Goal: Task Accomplishment & Management: Use online tool/utility

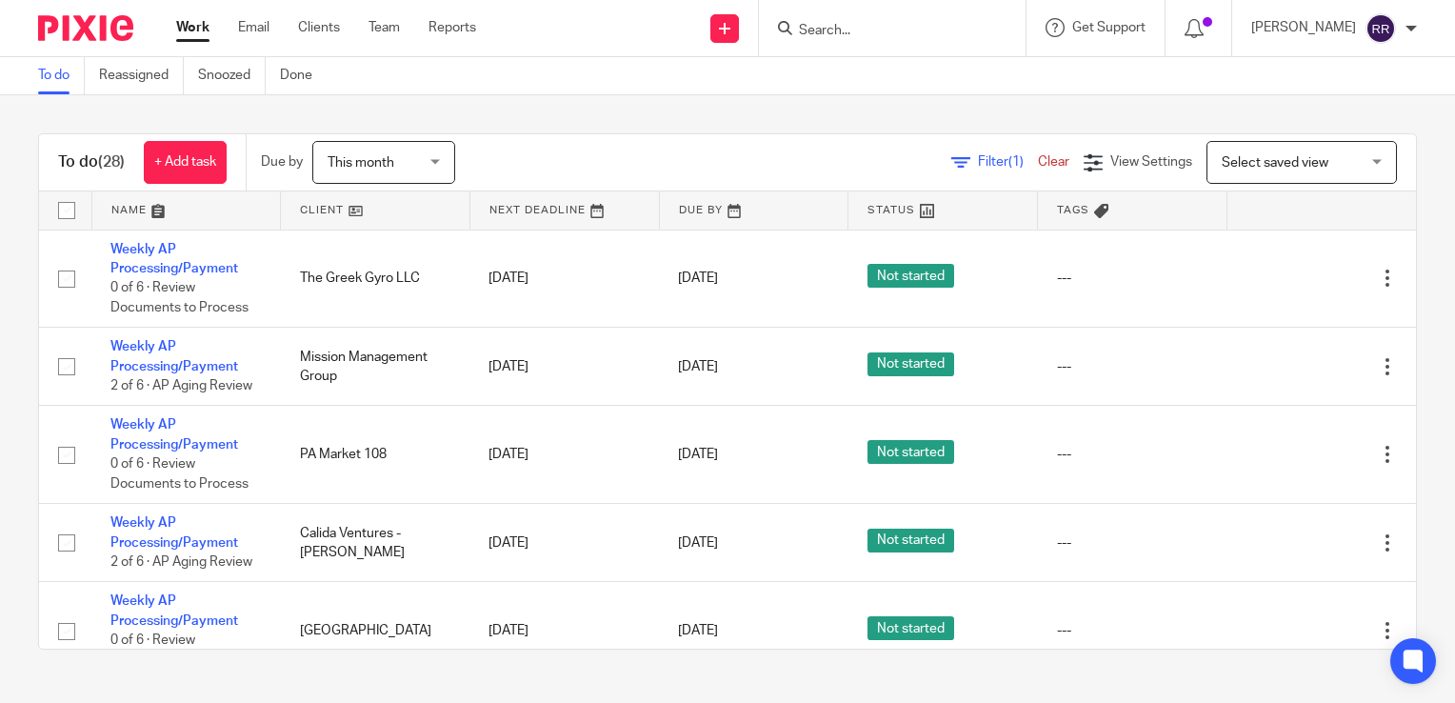
scroll to position [95, 0]
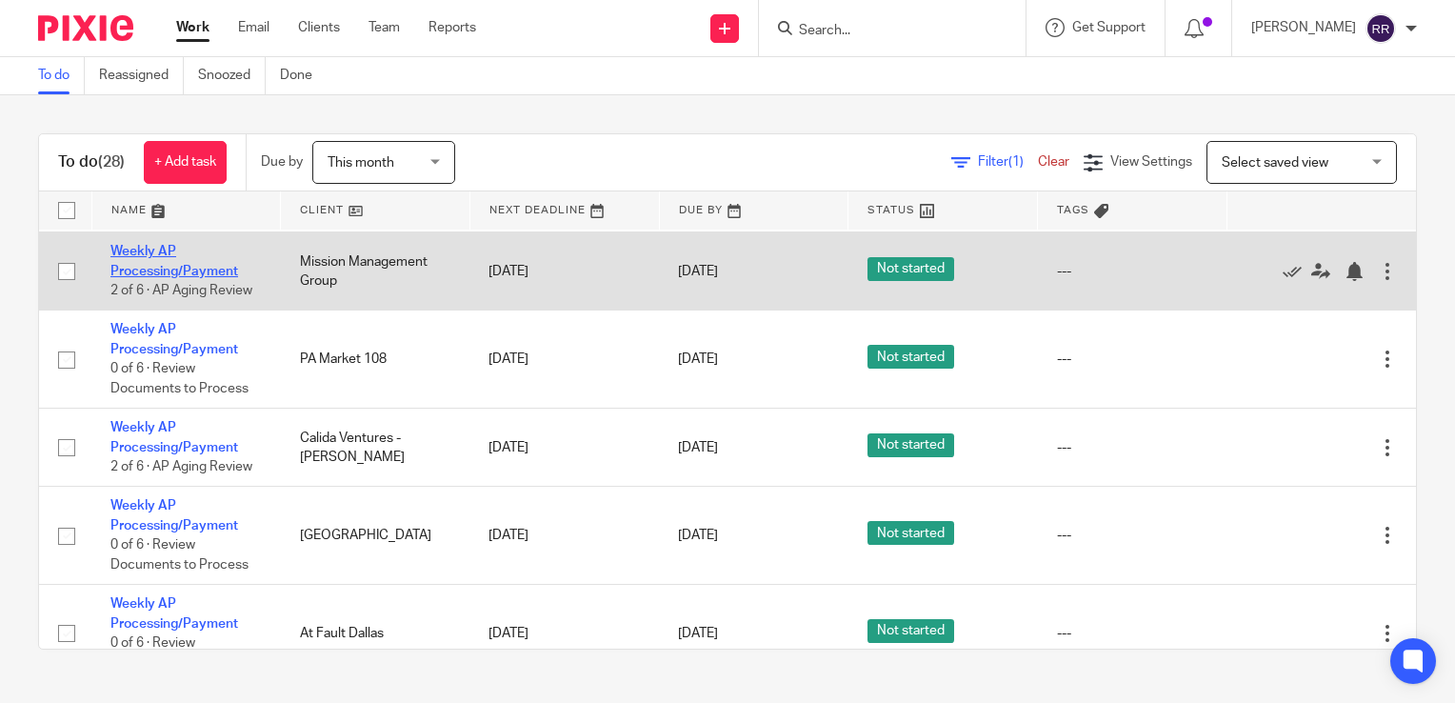
click at [160, 269] on link "Weekly AP Processing/Payment" at bounding box center [174, 261] width 128 height 32
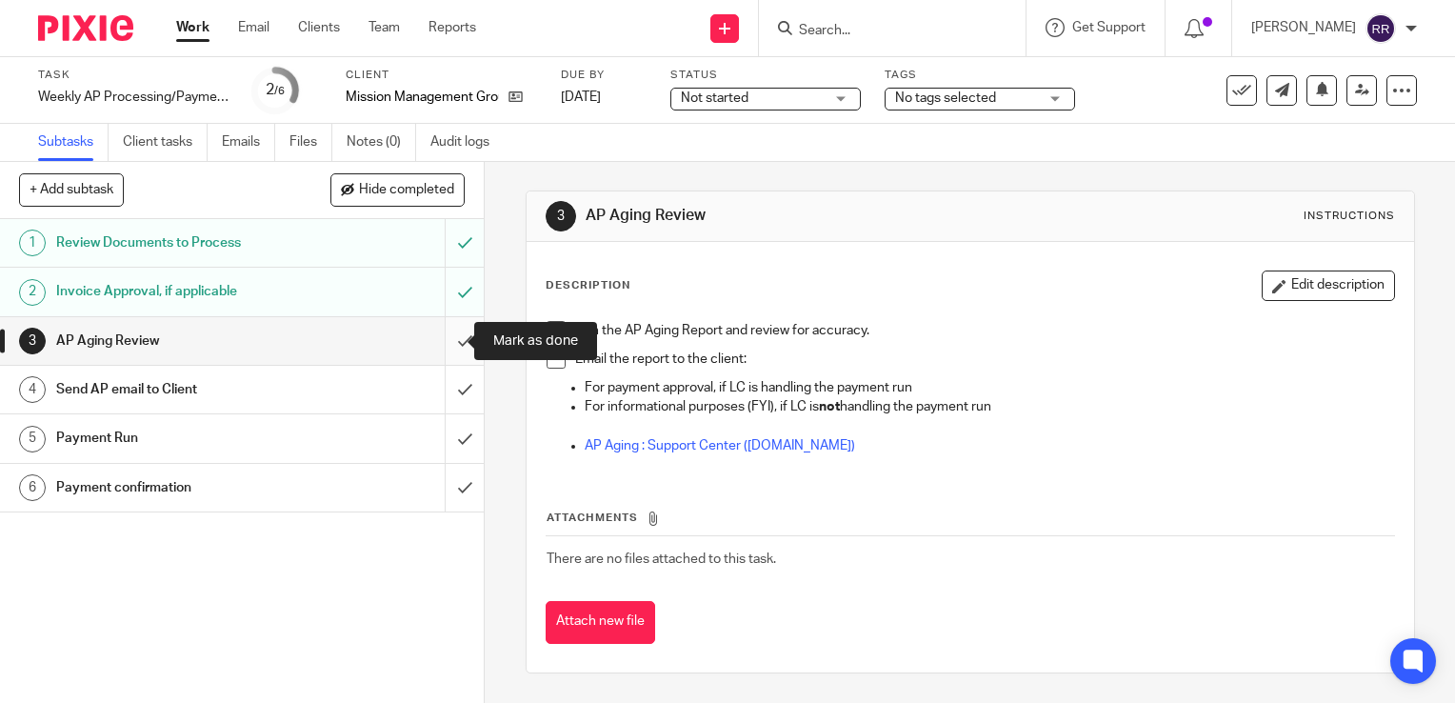
click at [450, 332] on input "submit" at bounding box center [242, 341] width 484 height 48
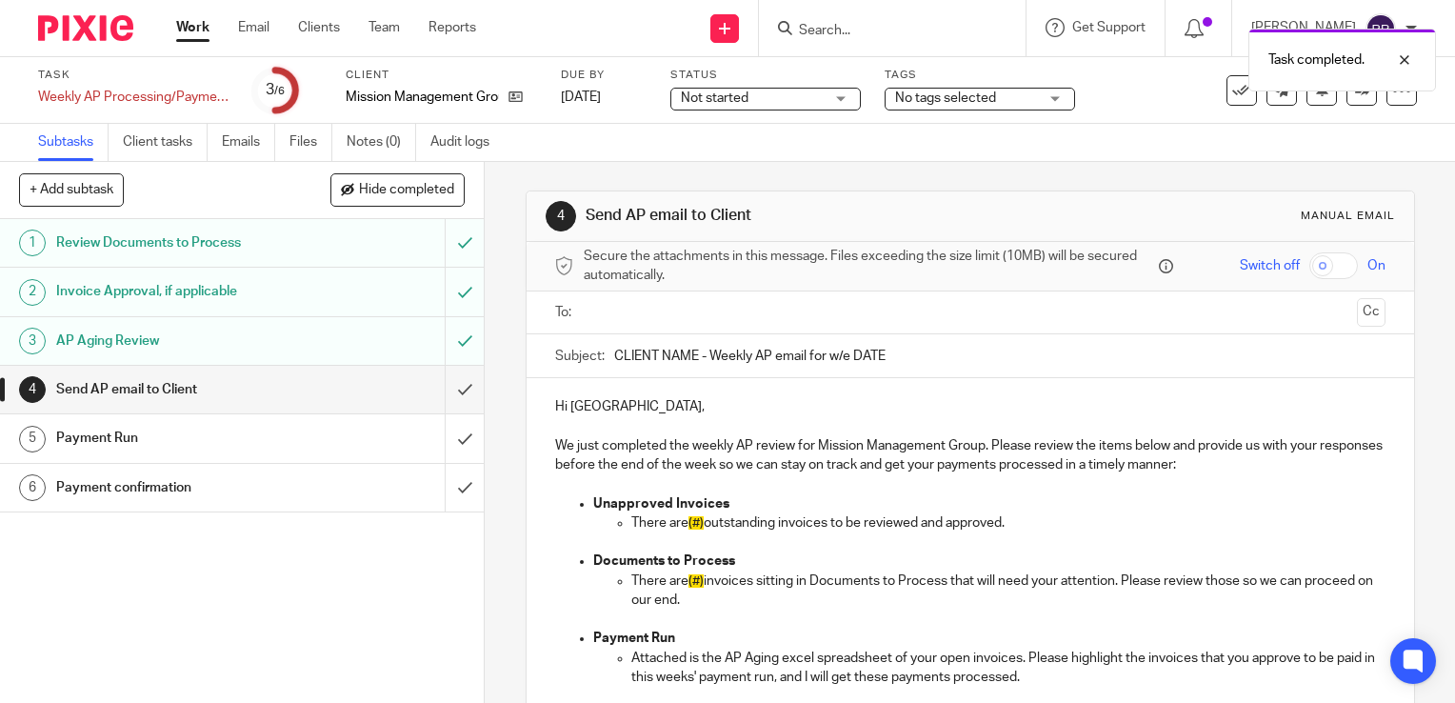
click at [447, 385] on input "submit" at bounding box center [242, 390] width 484 height 48
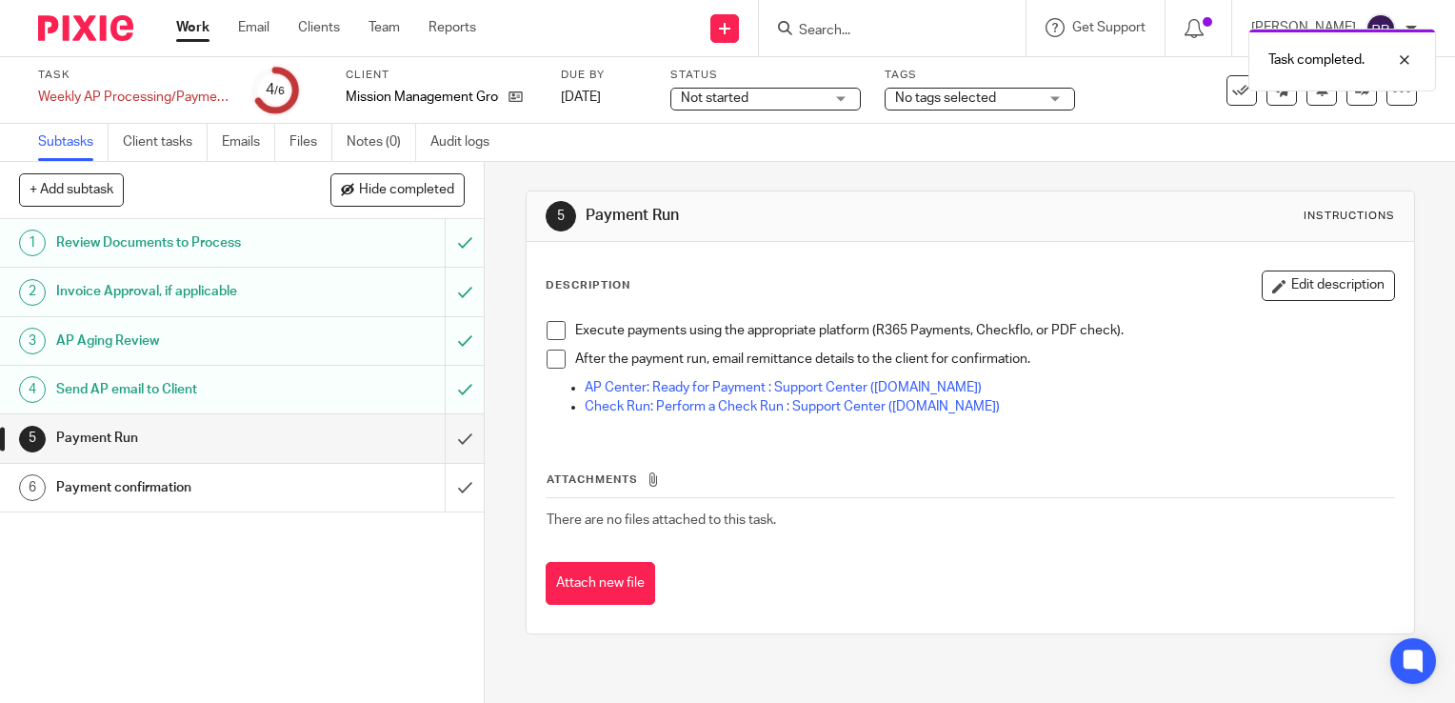
click at [181, 28] on link "Work" at bounding box center [192, 27] width 33 height 19
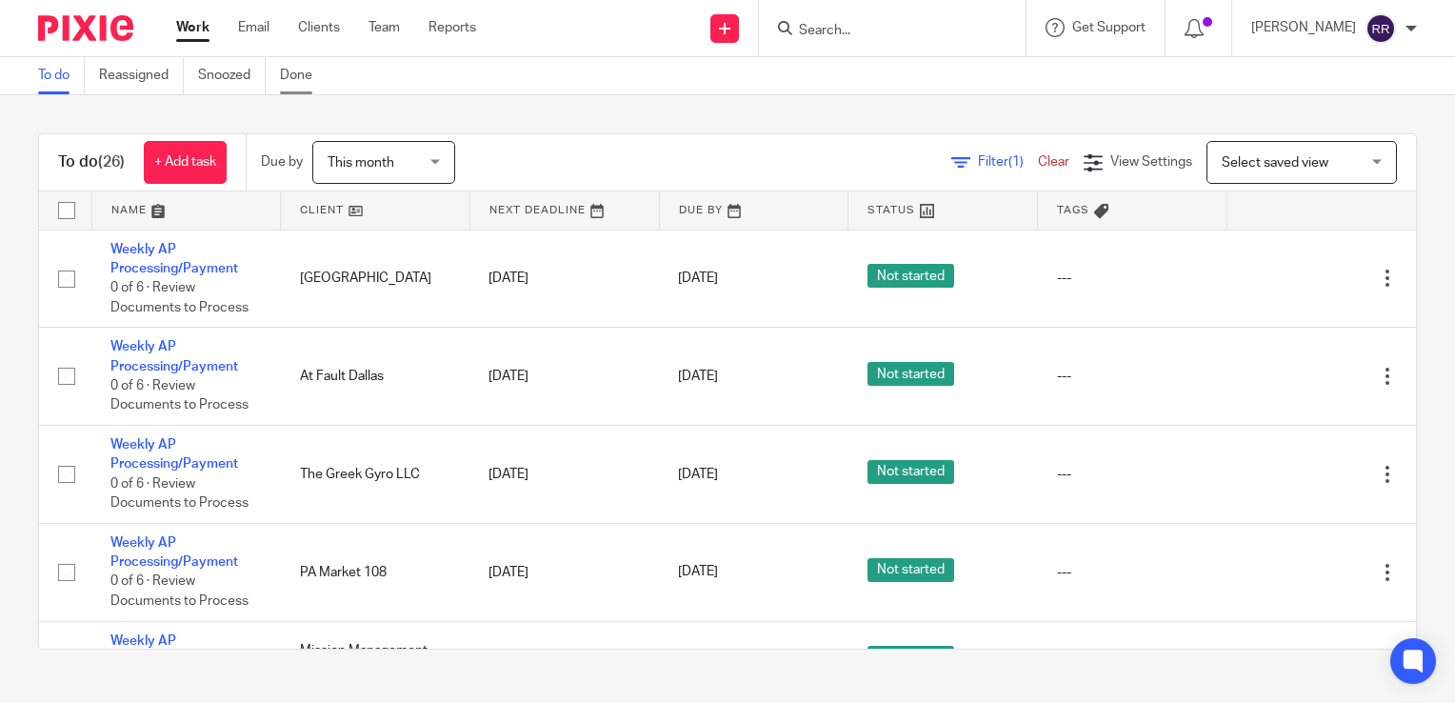
click at [301, 83] on link "Done" at bounding box center [303, 75] width 47 height 37
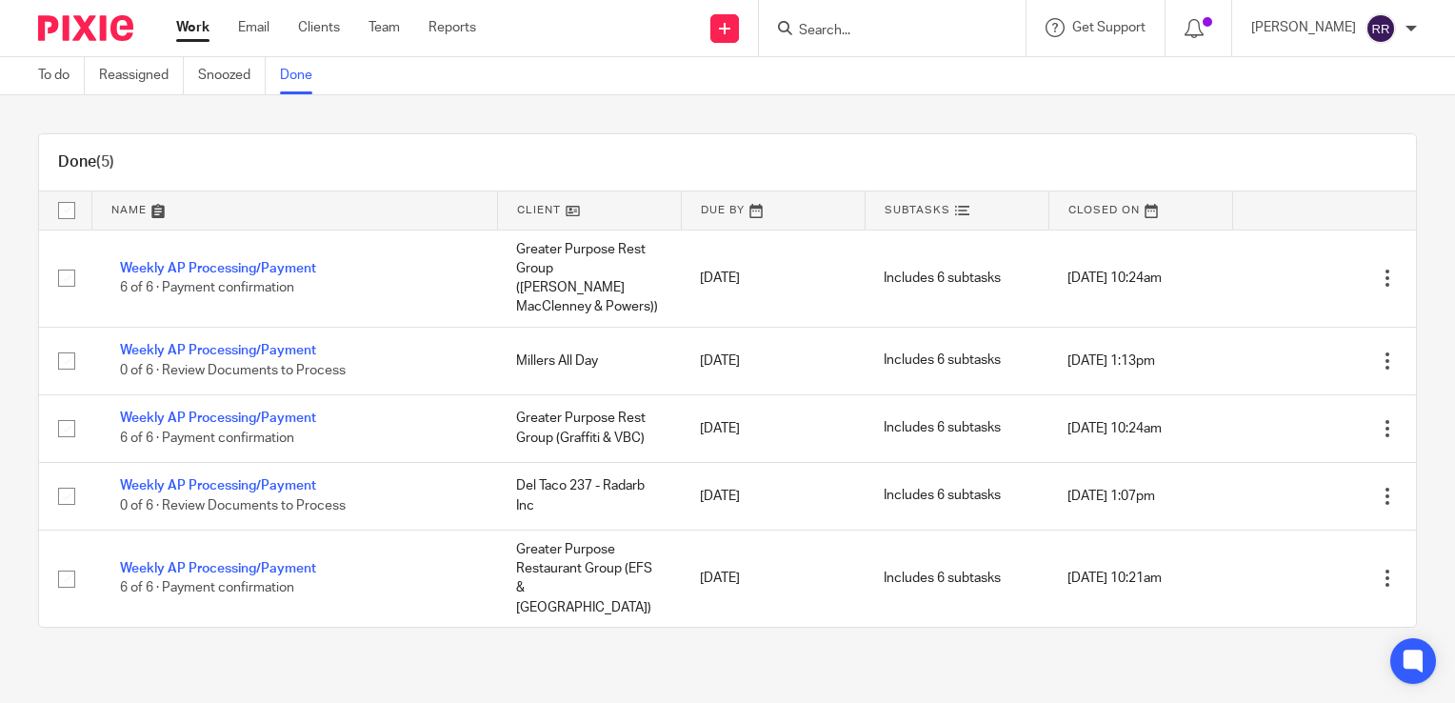
click at [59, 74] on link "To do" at bounding box center [61, 75] width 47 height 37
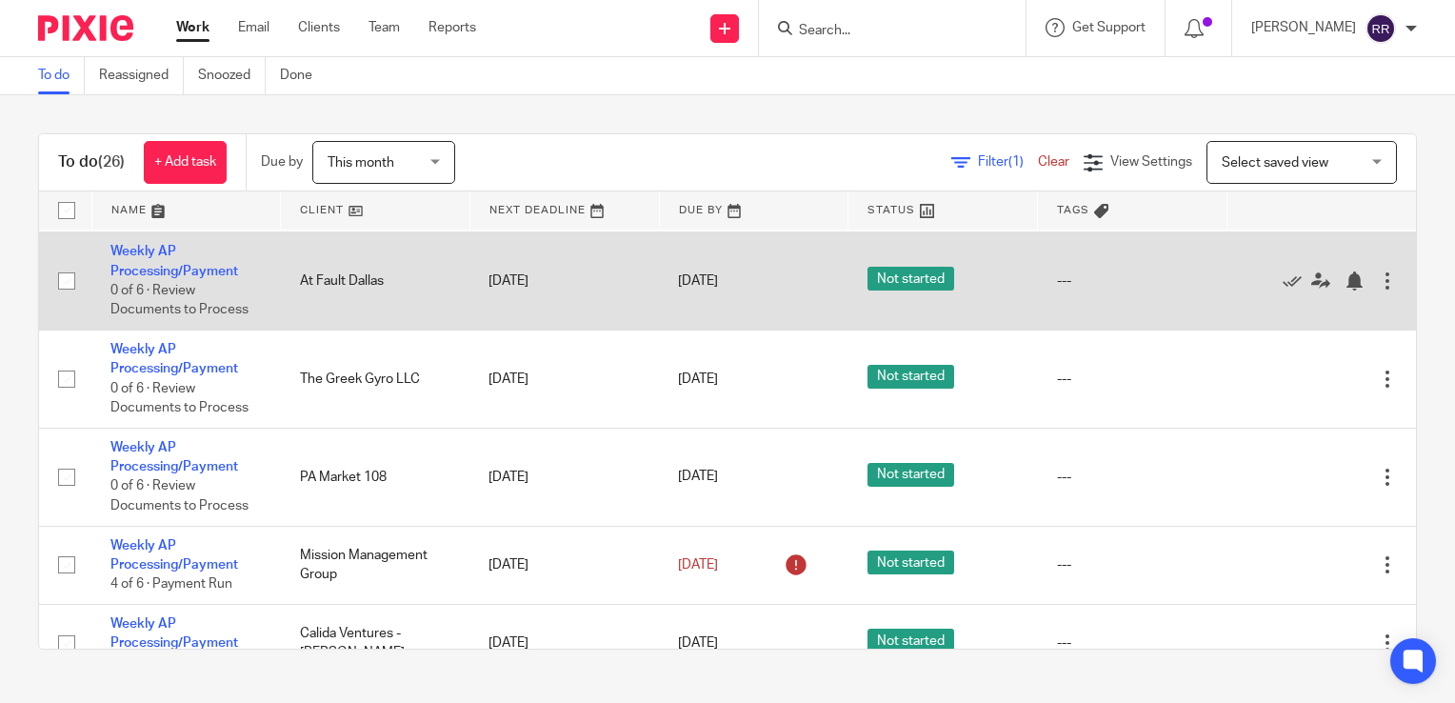
scroll to position [190, 0]
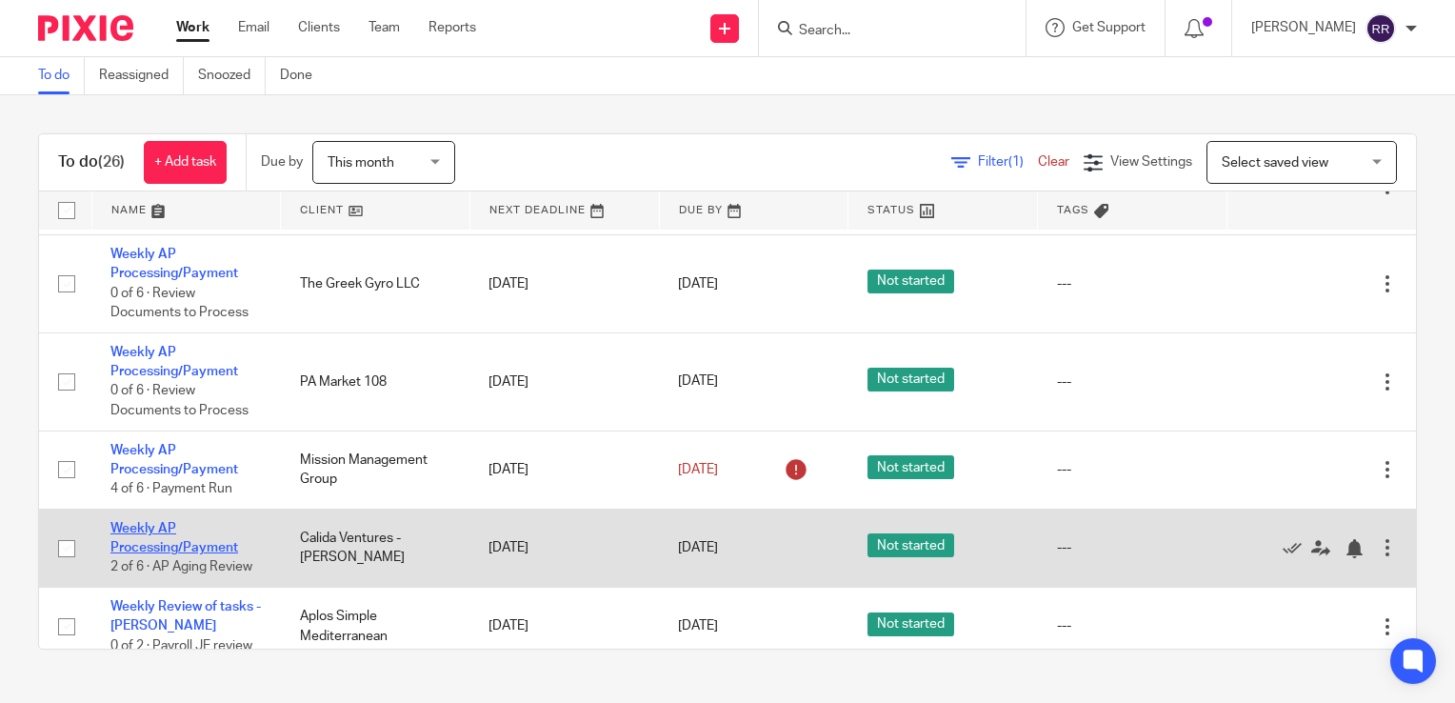
click at [217, 546] on link "Weekly AP Processing/Payment" at bounding box center [174, 538] width 128 height 32
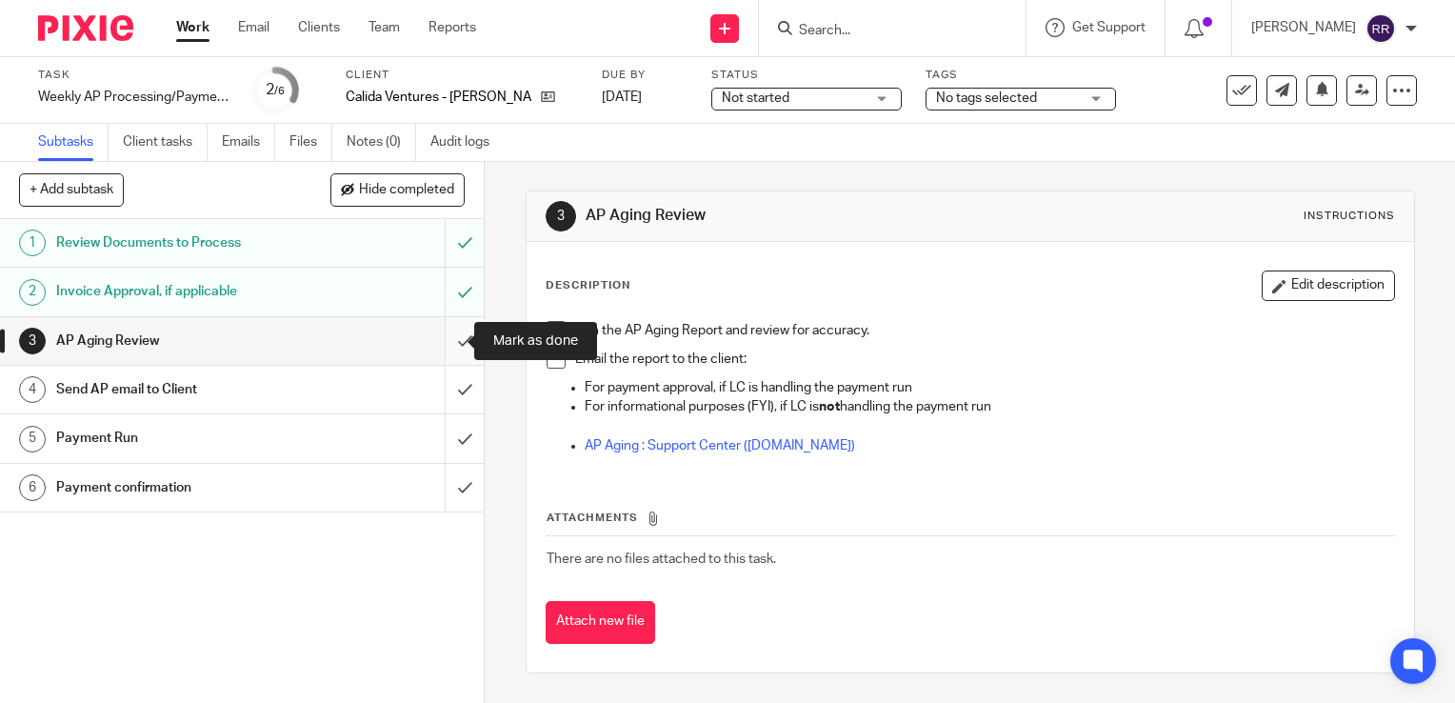
click at [453, 334] on input "submit" at bounding box center [242, 341] width 484 height 48
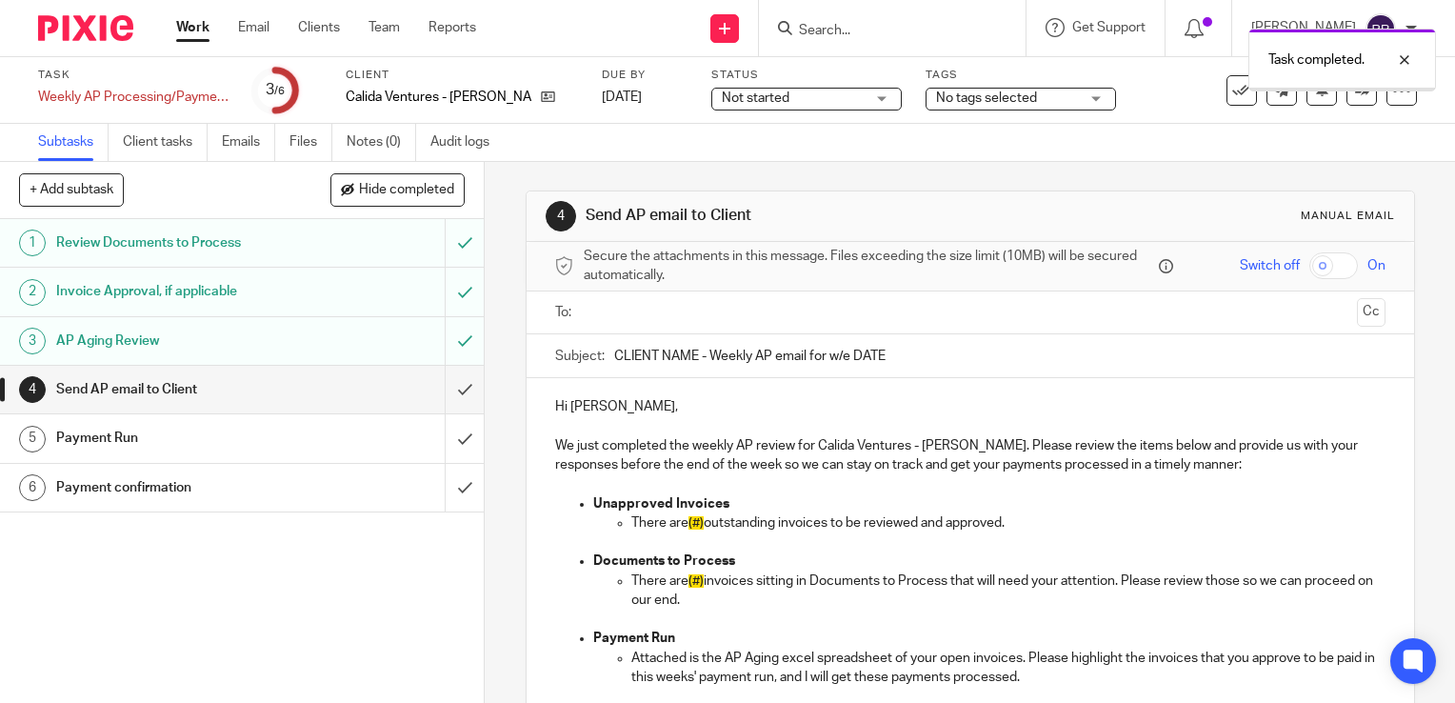
click at [449, 389] on input "submit" at bounding box center [242, 390] width 484 height 48
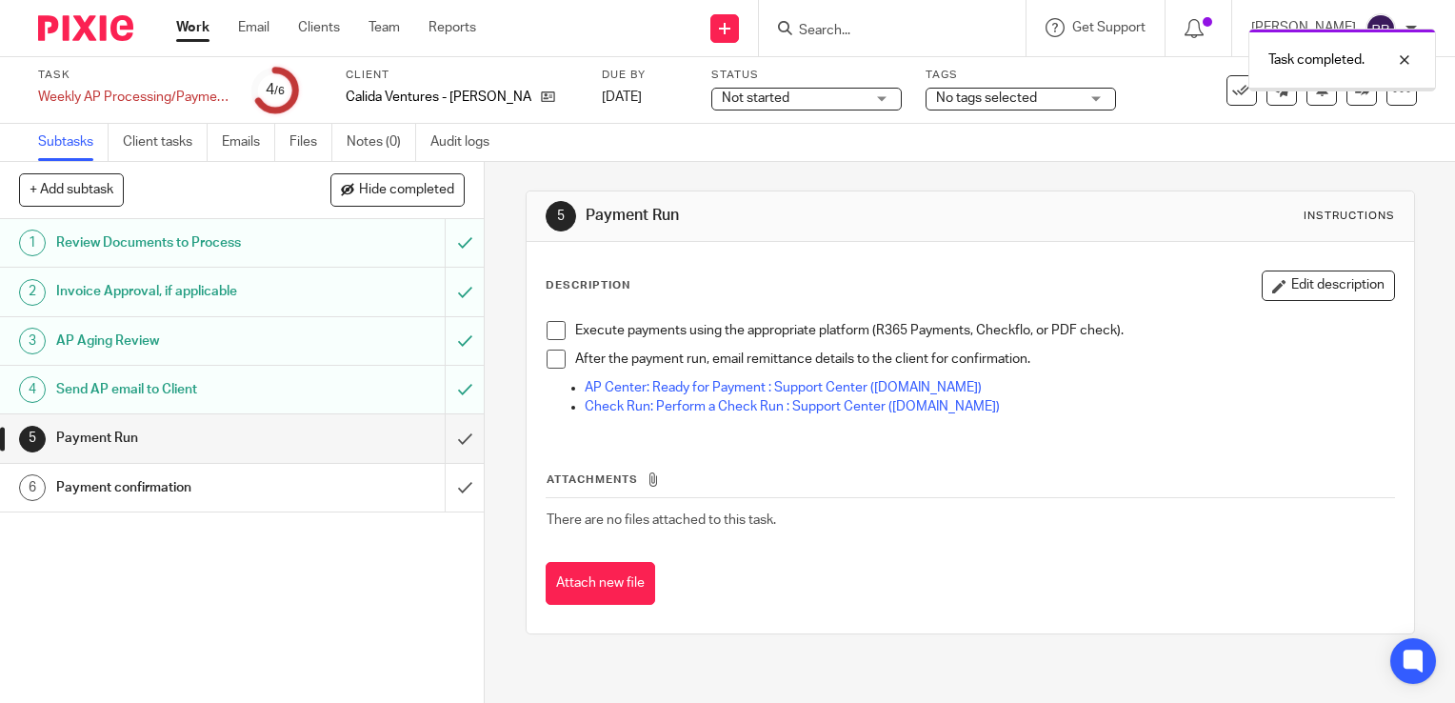
click at [448, 435] on input "submit" at bounding box center [242, 438] width 484 height 48
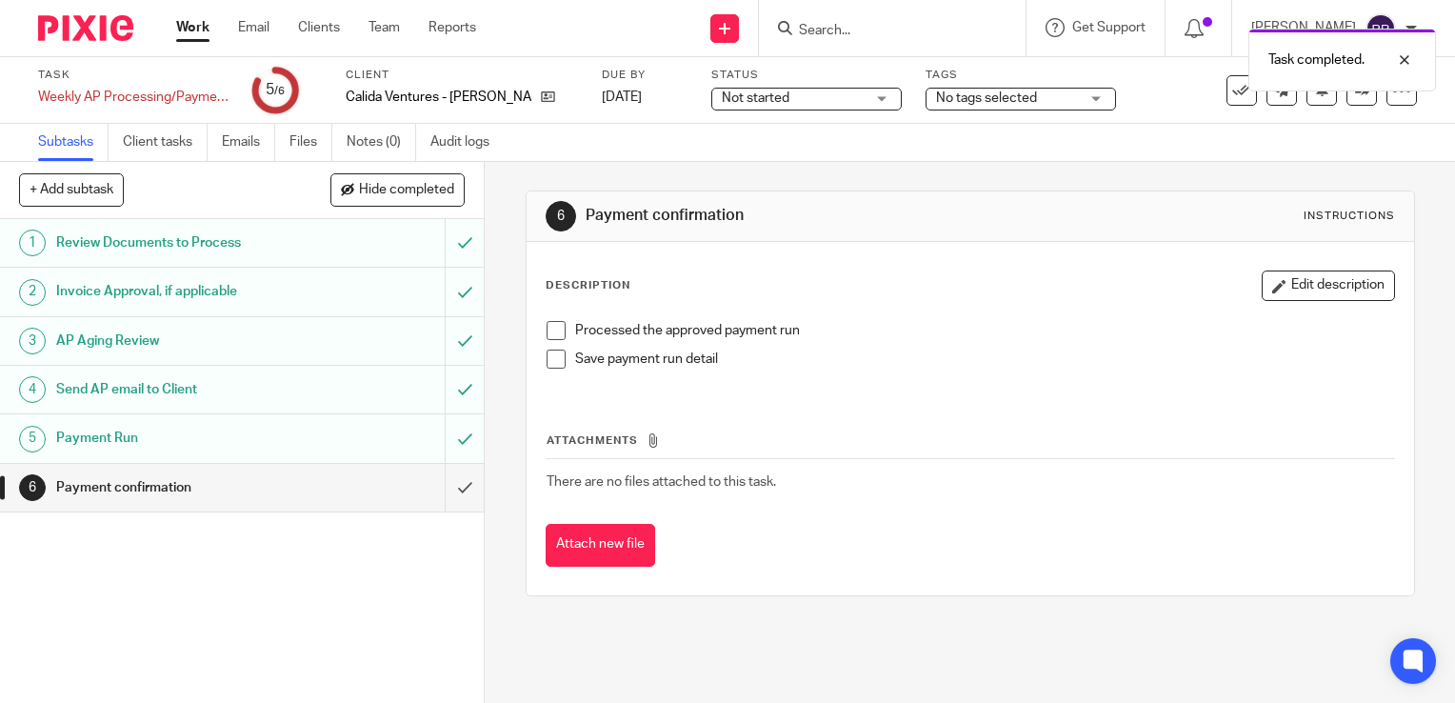
click at [438, 492] on input "submit" at bounding box center [242, 488] width 484 height 48
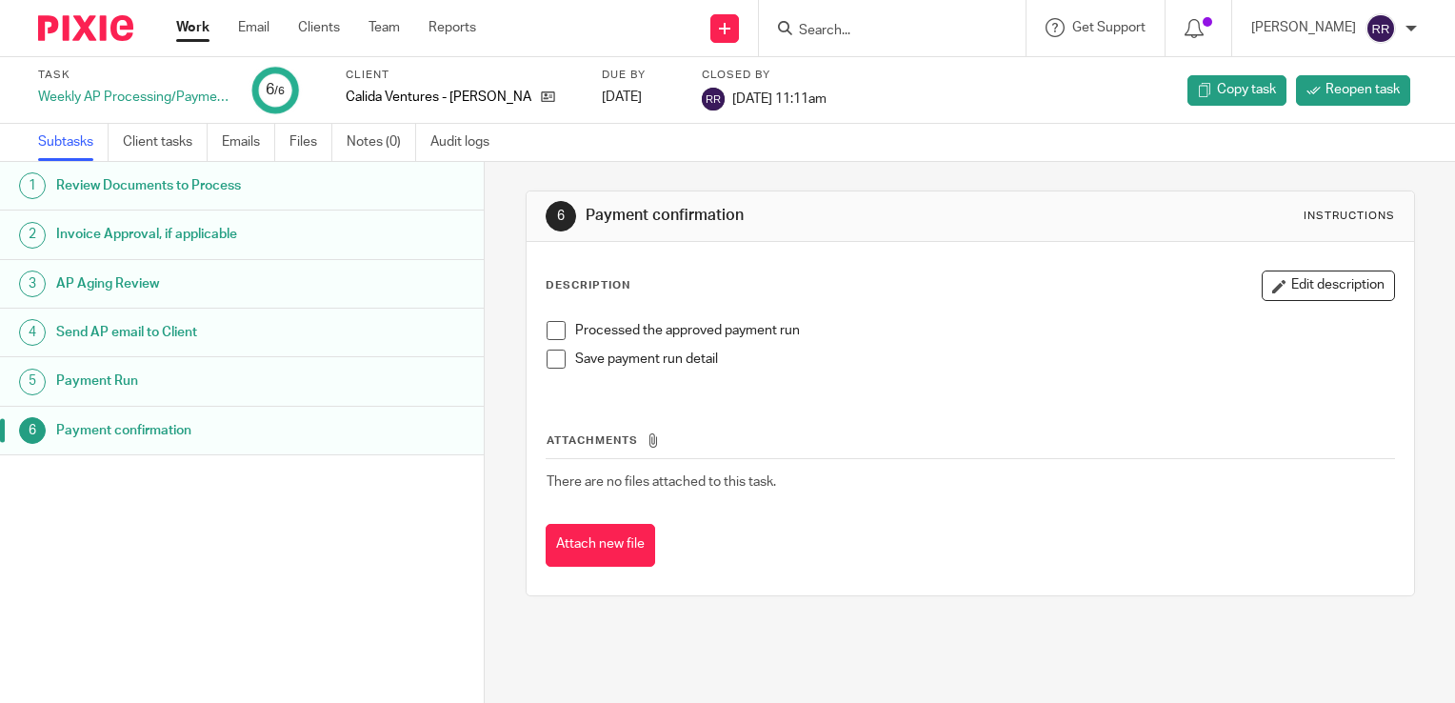
click at [200, 24] on link "Work" at bounding box center [192, 27] width 33 height 19
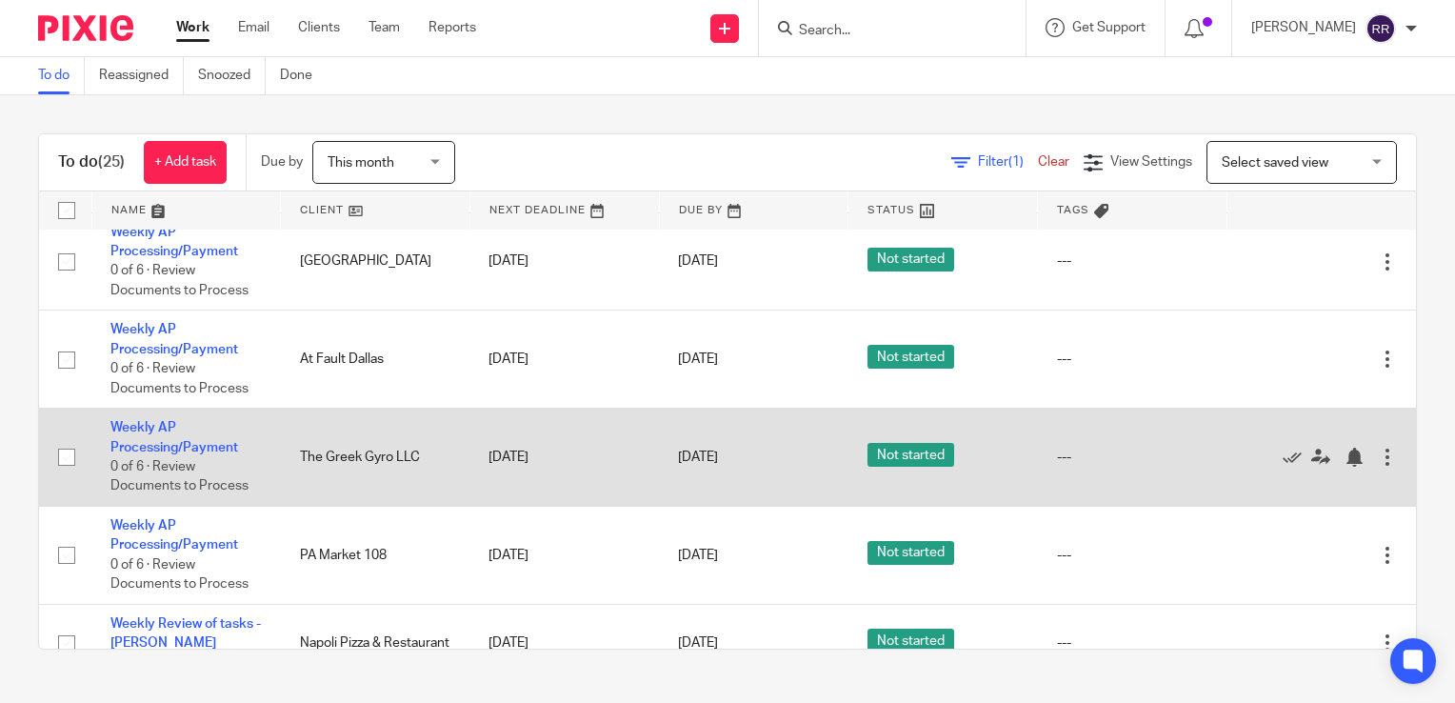
scroll to position [190, 0]
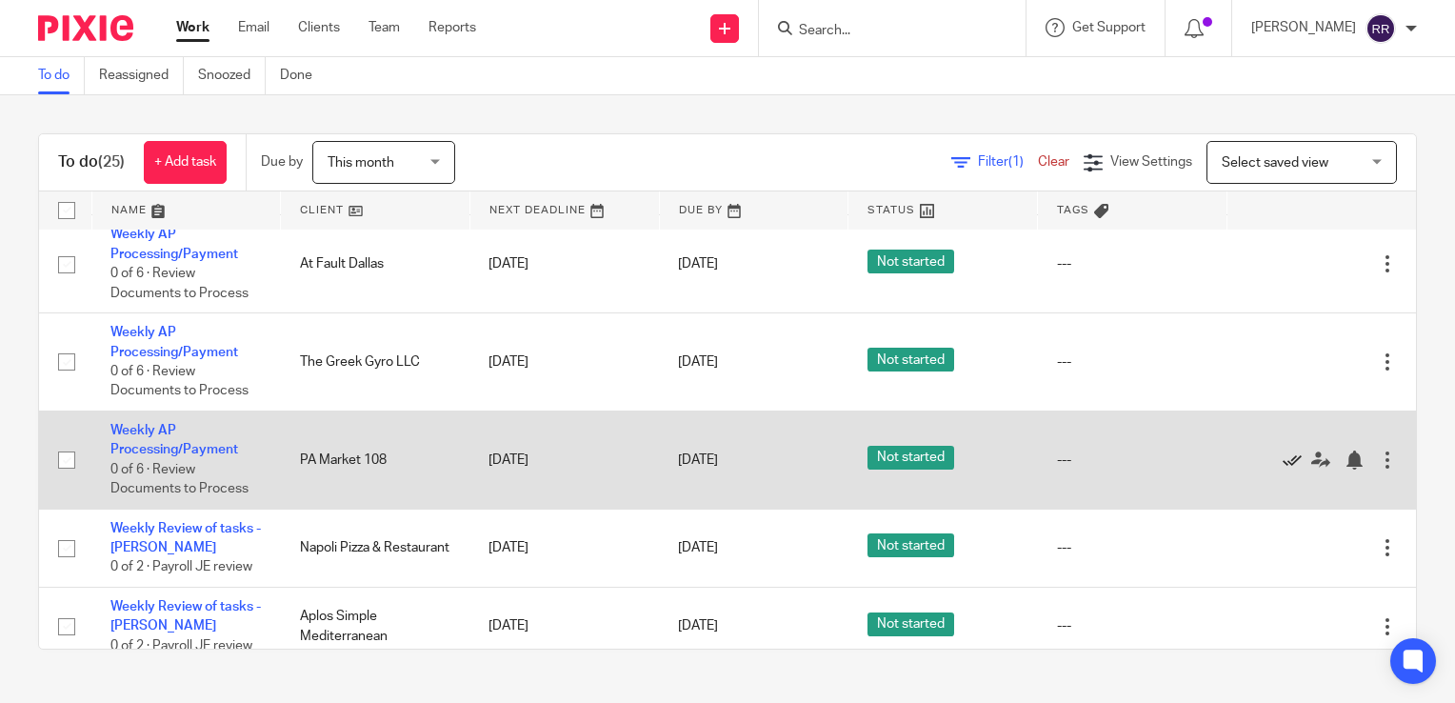
click at [1283, 462] on icon at bounding box center [1292, 459] width 19 height 19
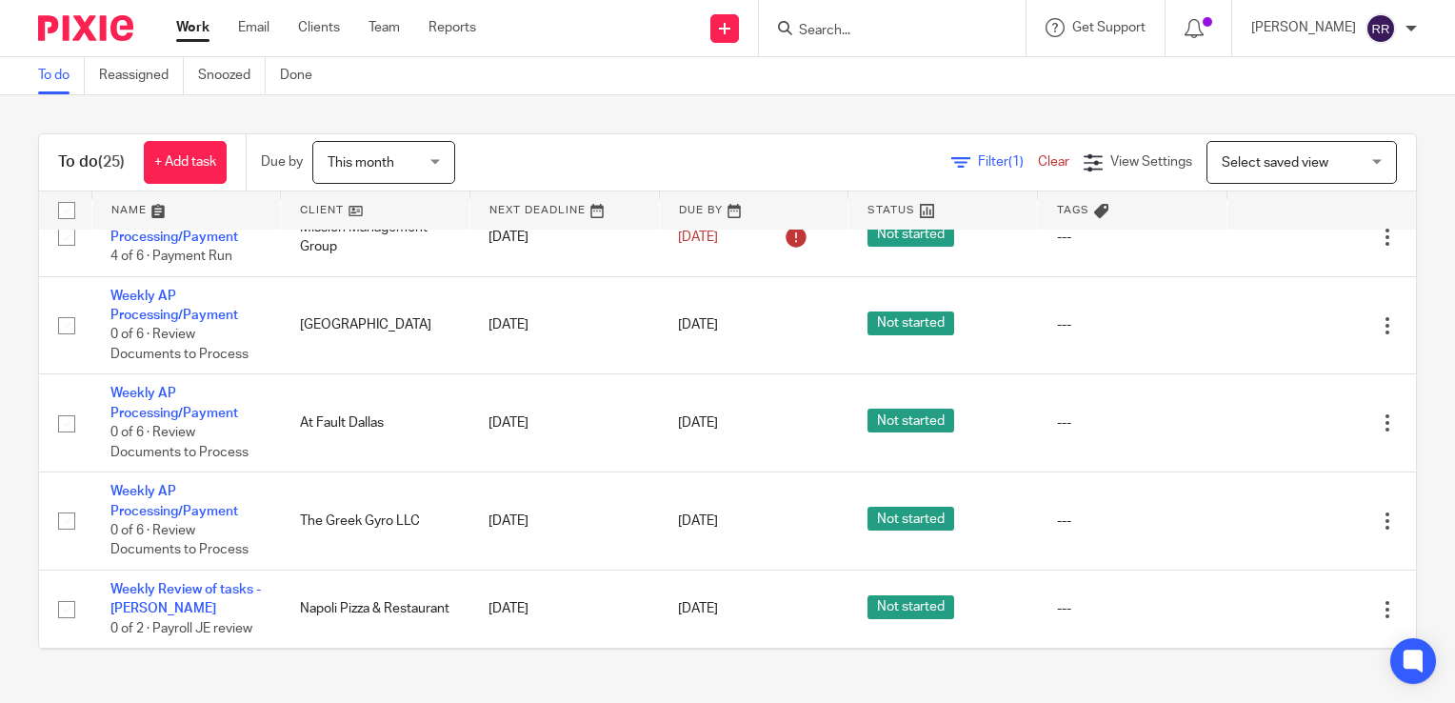
scroll to position [0, 0]
